Goal: Information Seeking & Learning: Find specific fact

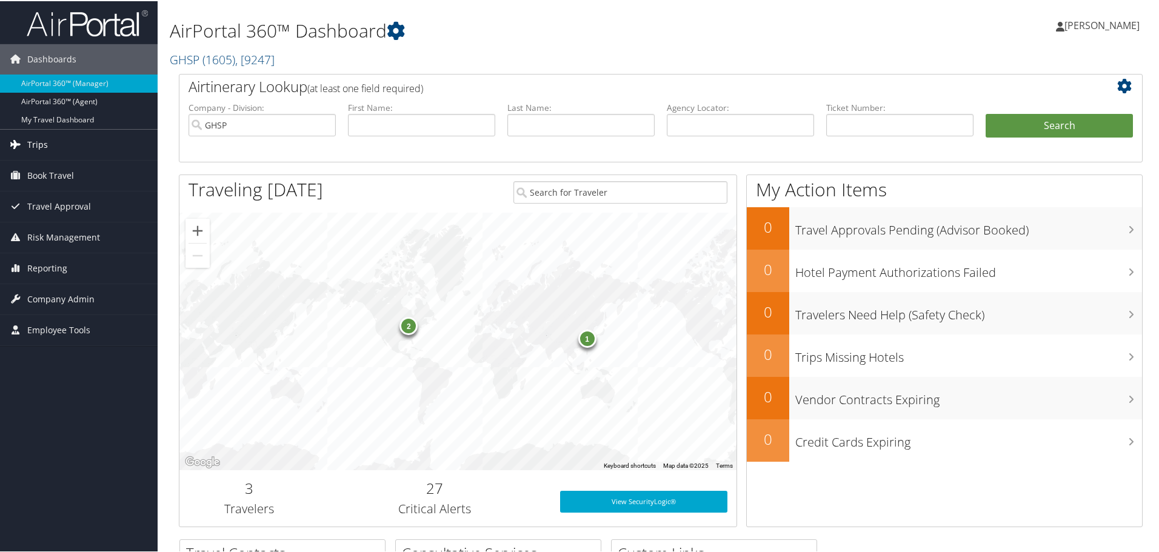
click at [57, 138] on link "Trips" at bounding box center [79, 143] width 158 height 30
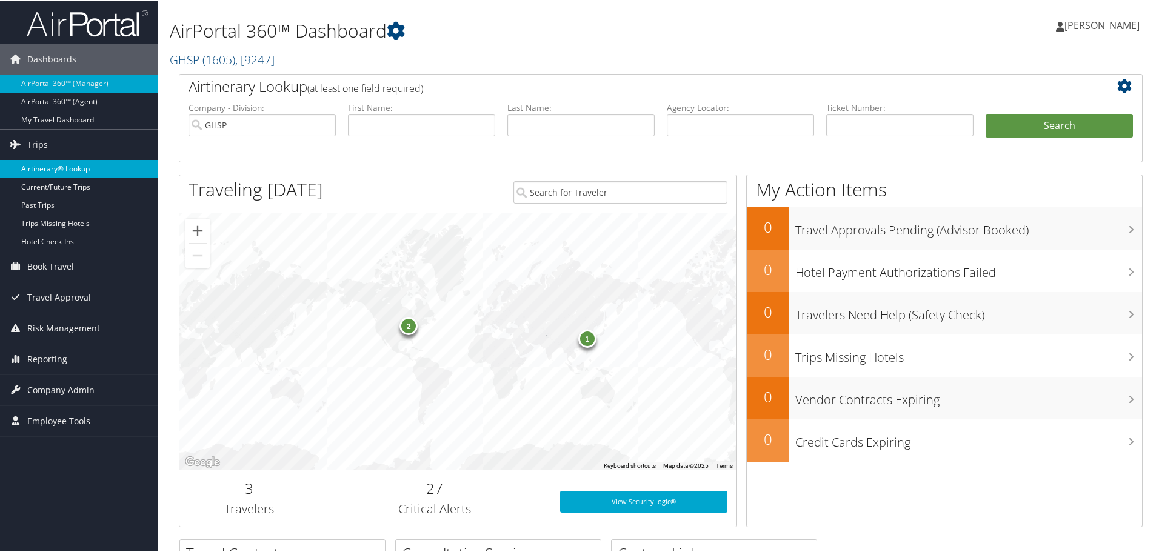
click at [51, 165] on link "Airtinerary® Lookup" at bounding box center [79, 168] width 158 height 18
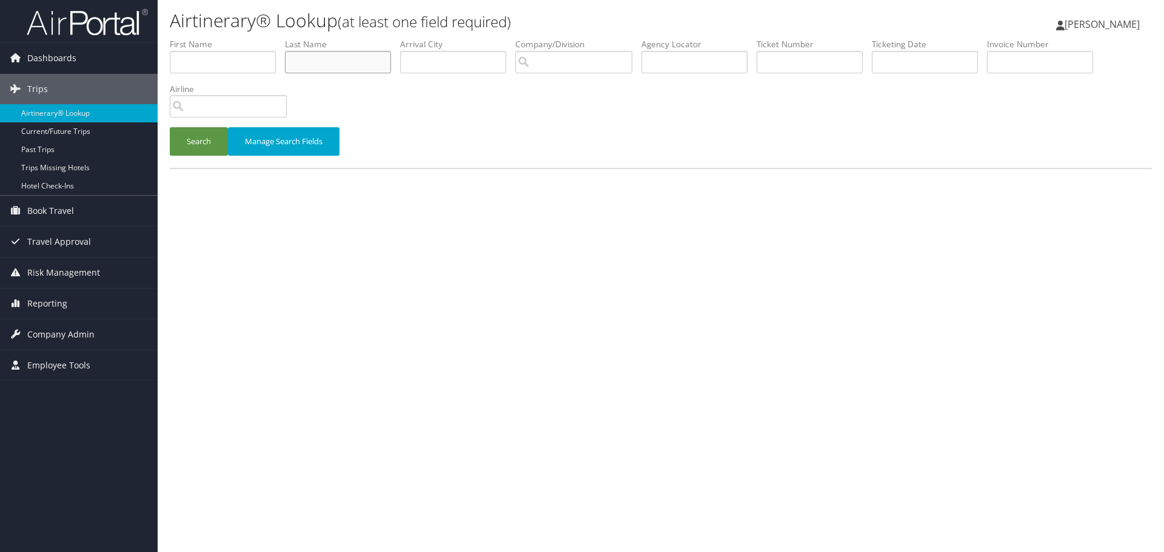
click at [307, 65] on input "text" at bounding box center [338, 62] width 106 height 22
type input "bulger"
click at [202, 69] on input "text" at bounding box center [223, 62] width 106 height 22
type input "h"
type input "john"
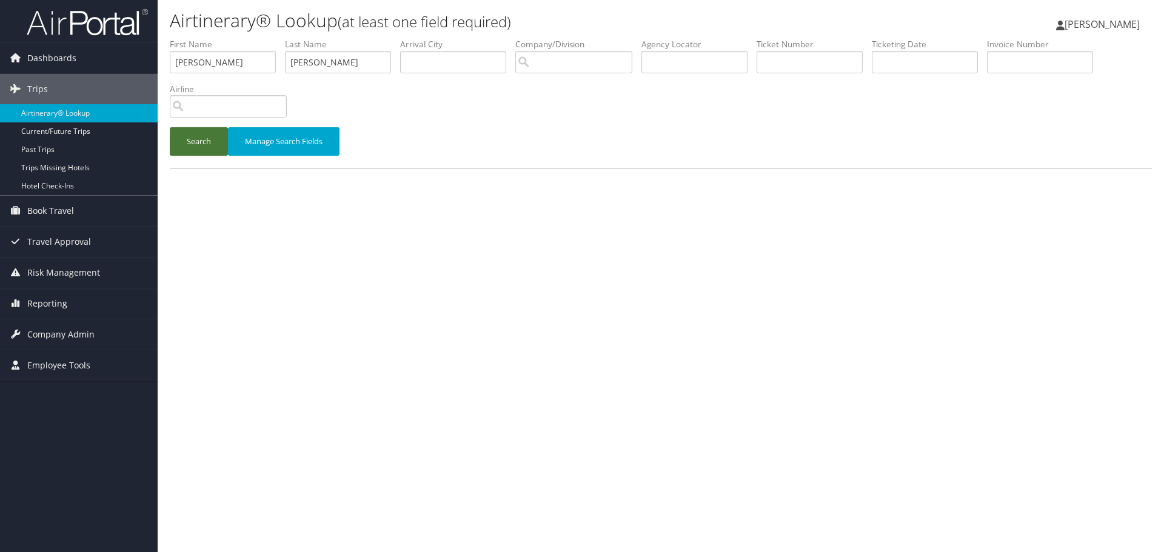
click at [198, 139] on button "Search" at bounding box center [199, 141] width 58 height 28
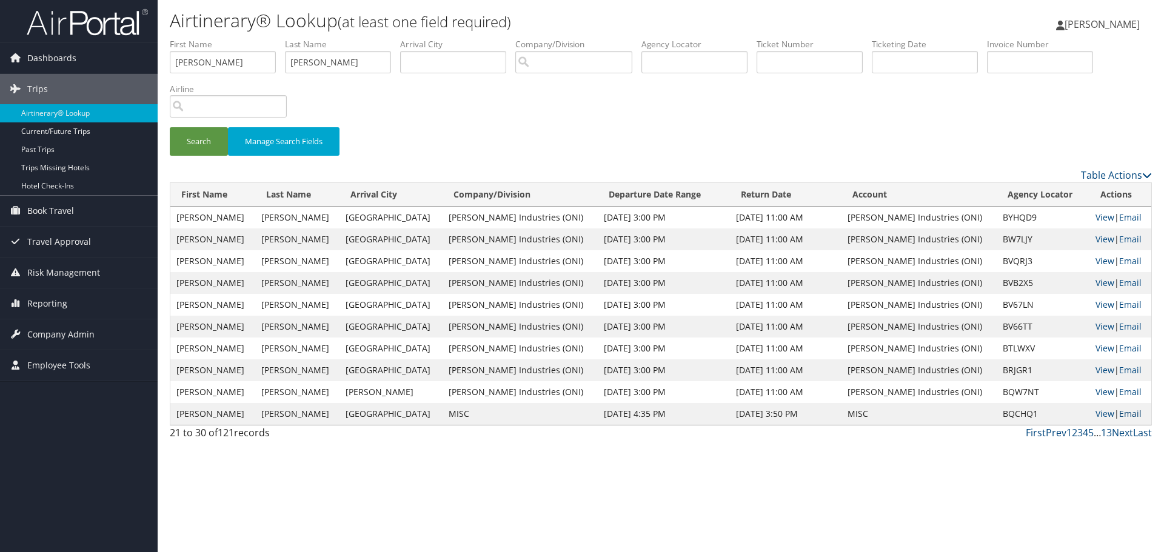
click at [1124, 417] on link "Email" at bounding box center [1130, 414] width 22 height 12
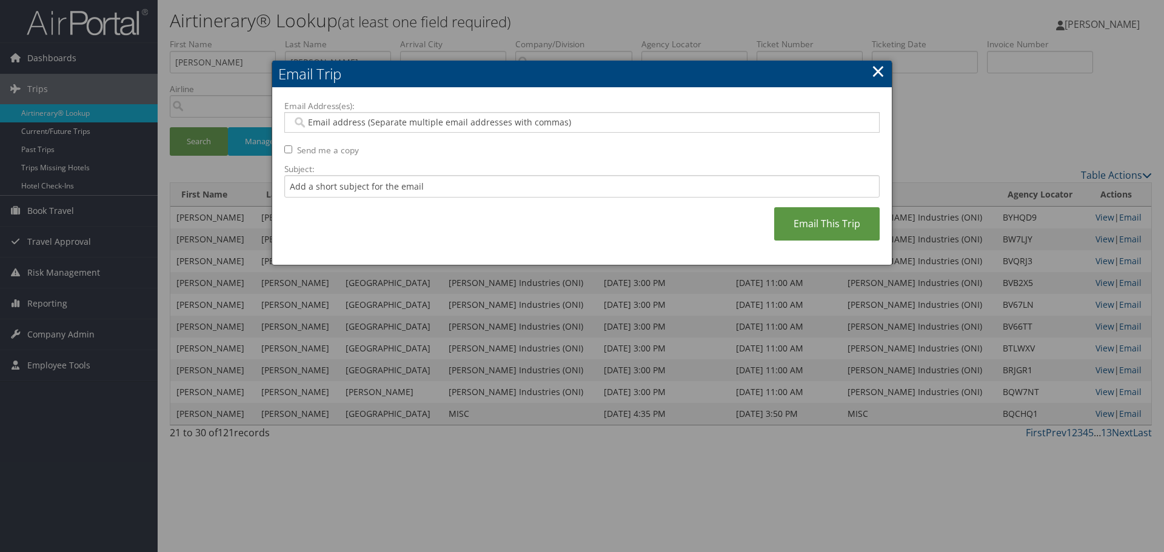
click at [873, 71] on link "×" at bounding box center [878, 71] width 14 height 24
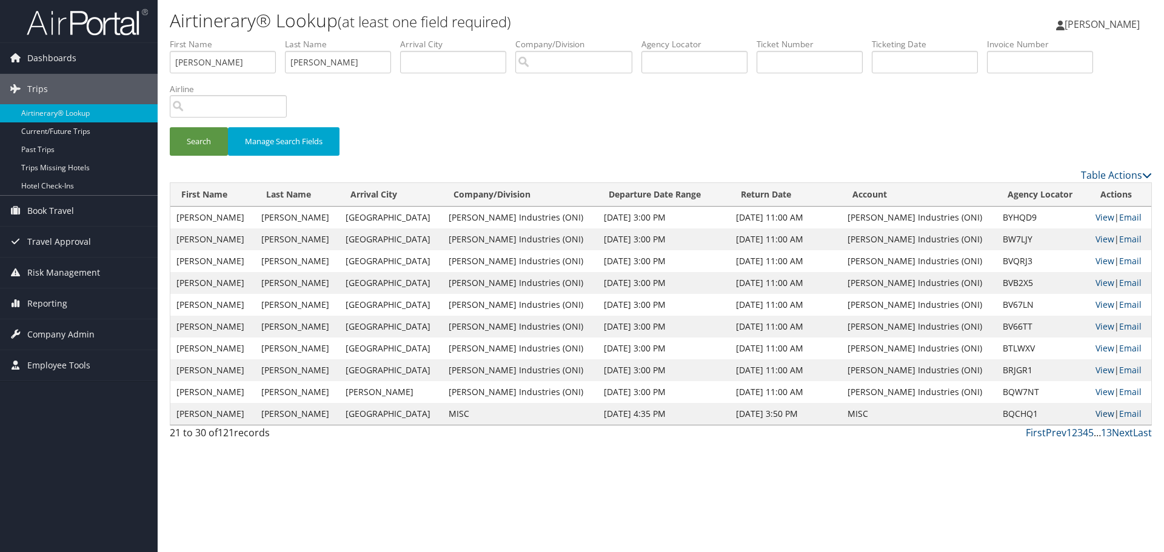
click at [1095, 412] on link "View" at bounding box center [1104, 414] width 19 height 12
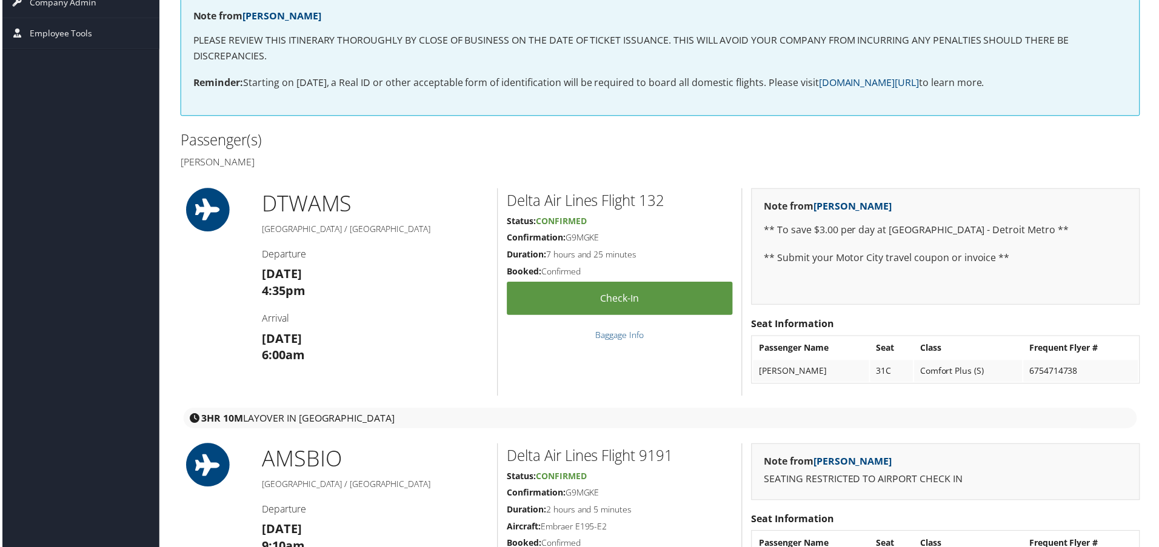
scroll to position [242, 0]
drag, startPoint x: 303, startPoint y: 156, endPoint x: 175, endPoint y: 165, distance: 128.8
click at [175, 165] on div "Passenger(s) John thomas Bulger" at bounding box center [415, 149] width 491 height 45
copy h4 "John thomas Bulger"
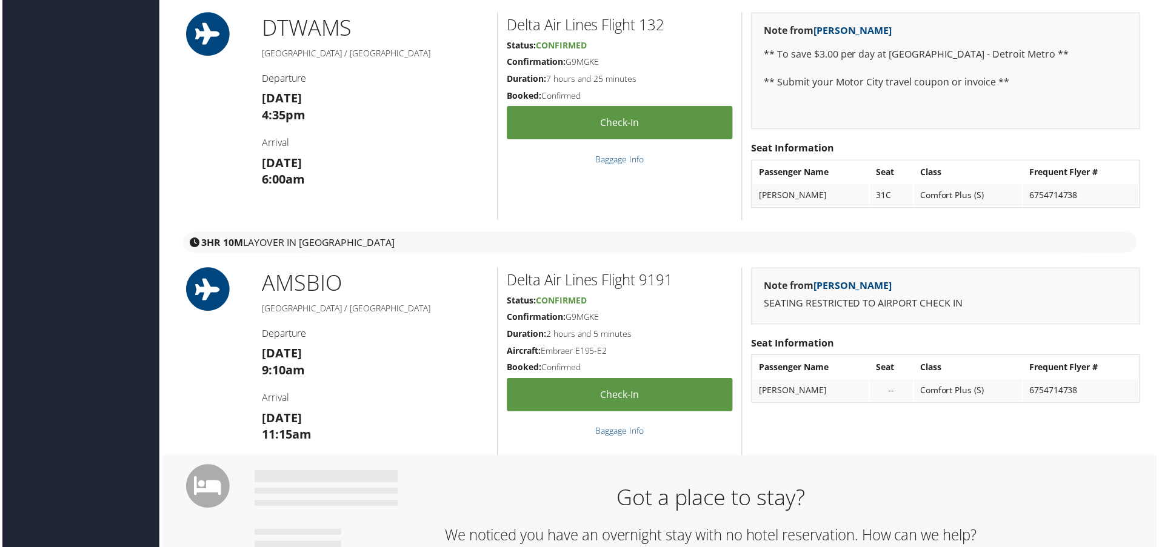
scroll to position [424, 0]
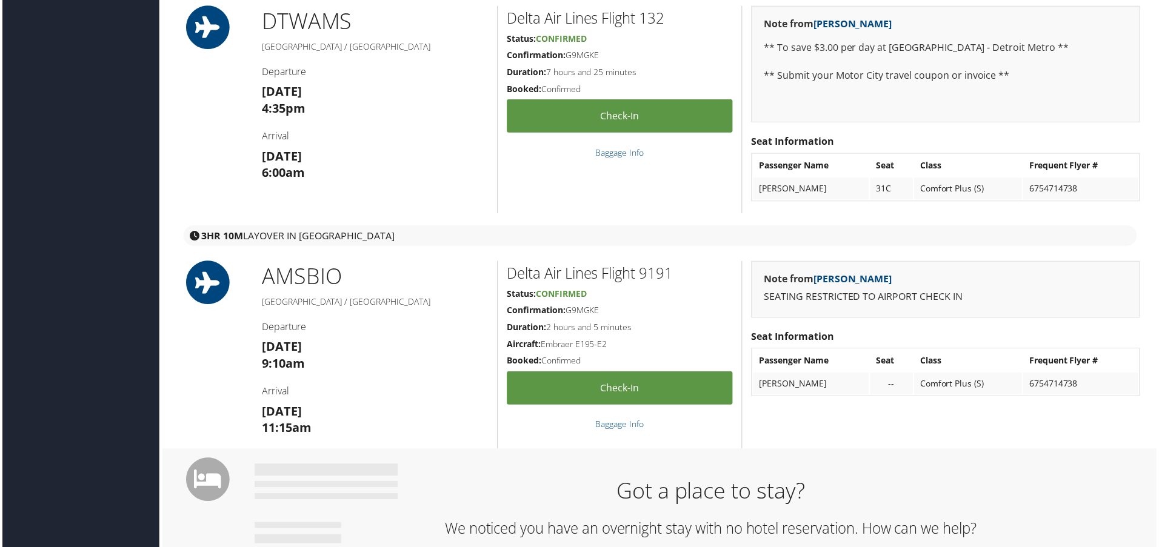
drag, startPoint x: 1096, startPoint y: 185, endPoint x: 1018, endPoint y: 197, distance: 79.1
click at [1018, 197] on tr "JOHN THOMAS BULGER 31C Comfort Plus (S) 6754714738" at bounding box center [947, 190] width 387 height 22
copy tr "6754714738"
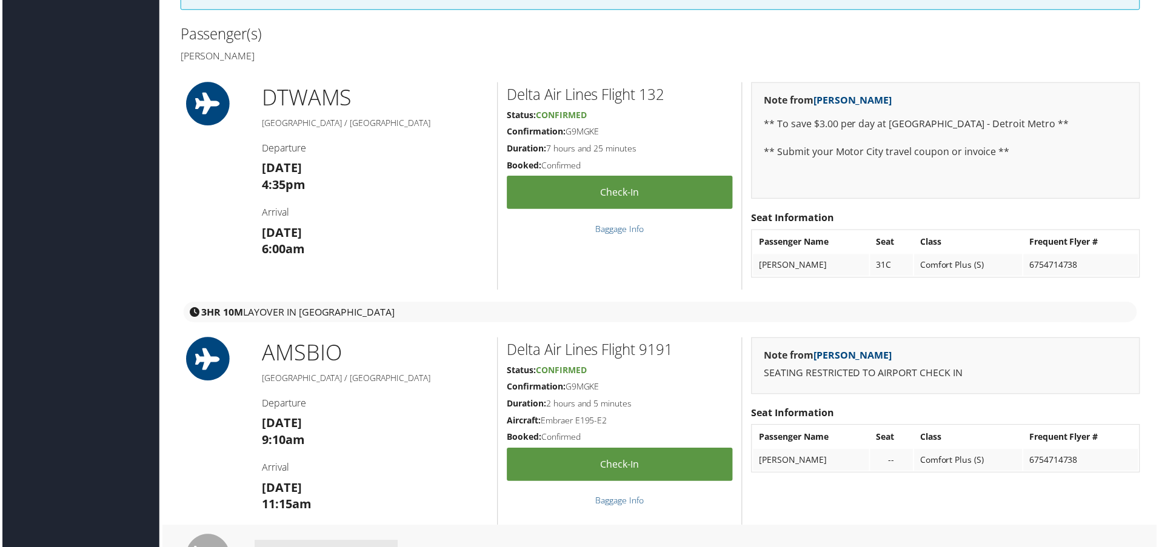
scroll to position [303, 0]
